Goal: Information Seeking & Learning: Learn about a topic

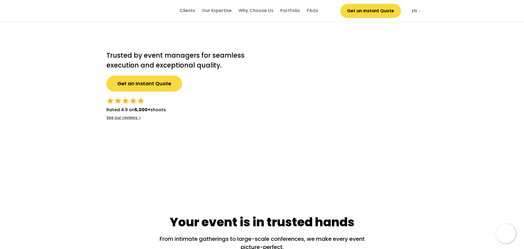
select select ""en""
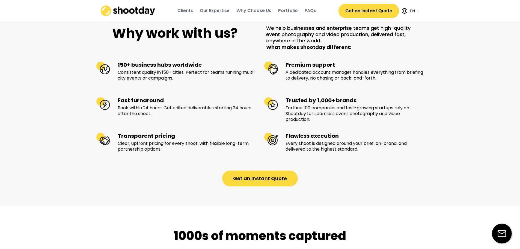
scroll to position [546, 0]
